Goal: Task Accomplishment & Management: Manage account settings

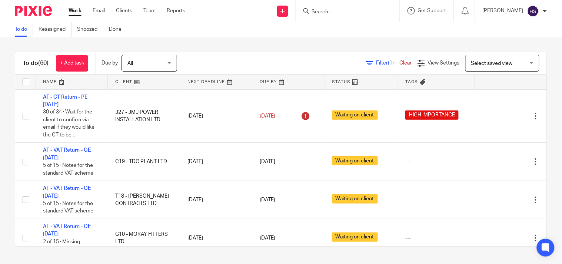
click at [208, 50] on div "To do (60) + Add task Due by All All [DATE] [DATE] This week Next week This mon…" at bounding box center [281, 149] width 562 height 224
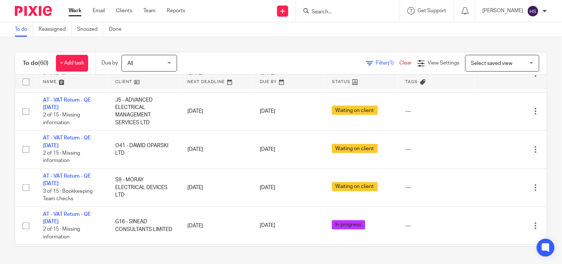
scroll to position [740, 0]
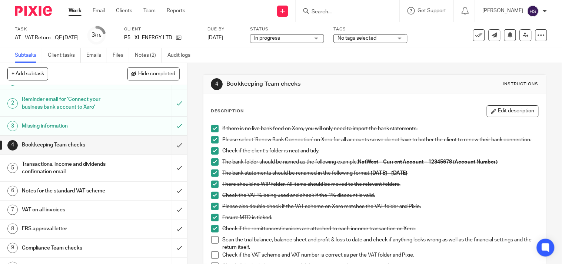
scroll to position [41, 0]
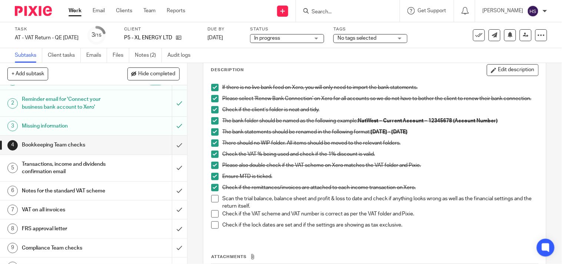
click at [212, 202] on span at bounding box center [214, 198] width 7 height 7
click at [214, 217] on span at bounding box center [214, 213] width 7 height 7
click at [211, 228] on span at bounding box center [214, 224] width 7 height 7
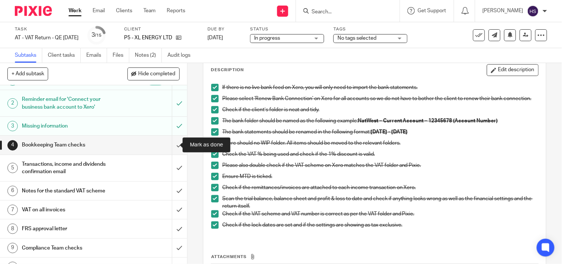
drag, startPoint x: 173, startPoint y: 142, endPoint x: 186, endPoint y: 140, distance: 13.1
click at [173, 142] on input "submit" at bounding box center [93, 144] width 187 height 19
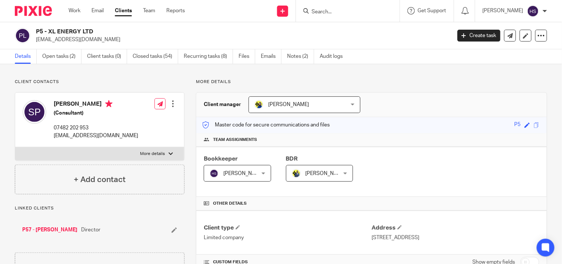
scroll to position [452, 0]
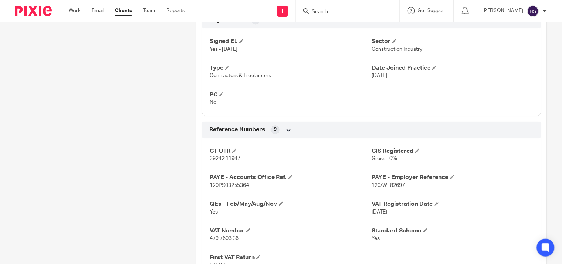
click at [171, 130] on div "Client contacts Sean Prendergast (Consultant) 07482 202 953 xlenergy1@outlook.c…" at bounding box center [93, 65] width 181 height 876
drag, startPoint x: 82, startPoint y: 138, endPoint x: 91, endPoint y: 111, distance: 28.3
click at [82, 138] on div "Client contacts Sean Prendergast (Consultant) 07482 202 953 xlenergy1@outlook.c…" at bounding box center [93, 65] width 181 height 876
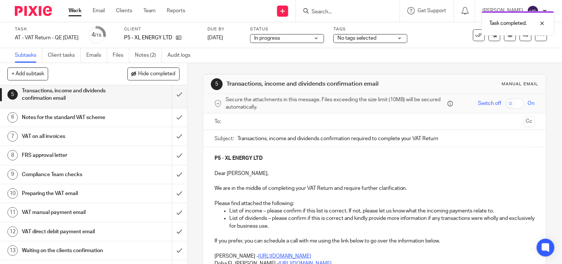
scroll to position [123, 0]
